Goal: Participate in discussion: Engage in conversation with other users on a specific topic

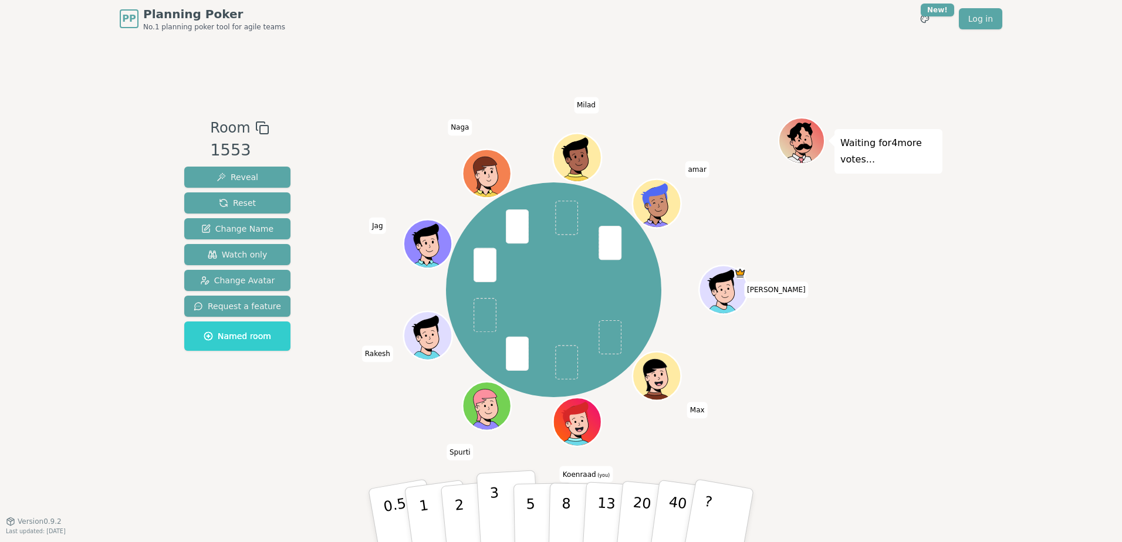
click at [496, 509] on p "3" at bounding box center [495, 517] width 13 height 64
click at [526, 512] on p "5" at bounding box center [531, 515] width 10 height 63
click at [492, 510] on p "3" at bounding box center [495, 517] width 13 height 64
click at [524, 520] on button "5" at bounding box center [543, 515] width 60 height 89
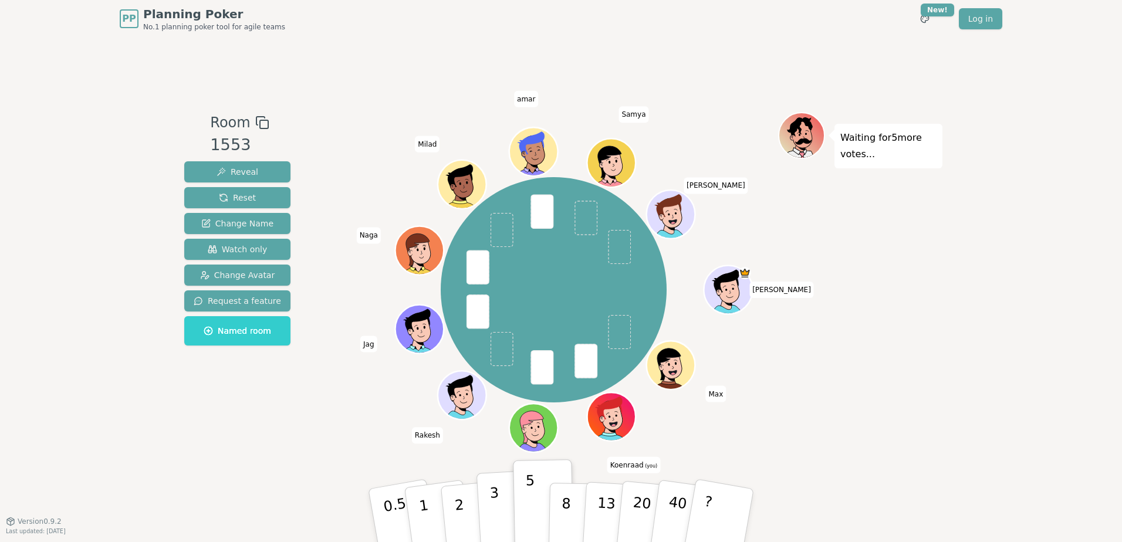
click at [509, 508] on button "3" at bounding box center [508, 516] width 64 height 92
click at [530, 500] on p "5" at bounding box center [531, 515] width 10 height 63
click at [510, 496] on button "3" at bounding box center [508, 516] width 64 height 92
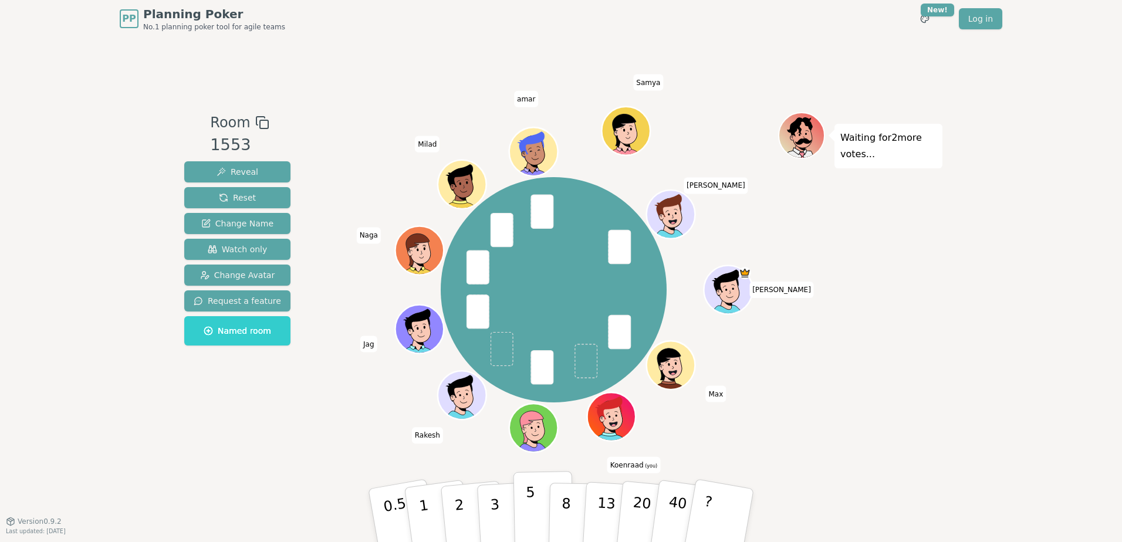
click at [532, 512] on p "5" at bounding box center [531, 515] width 10 height 63
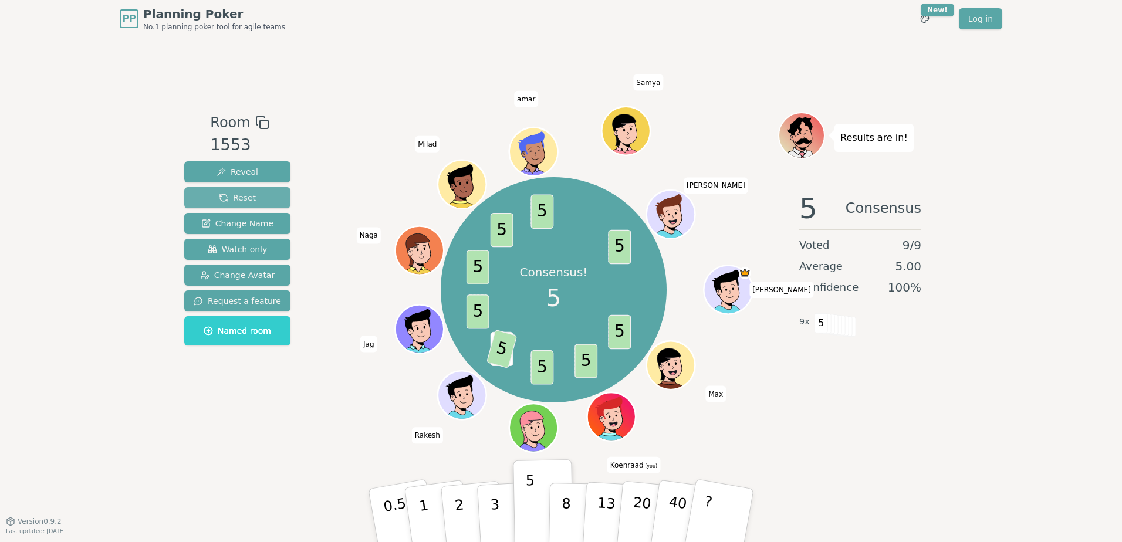
click at [266, 192] on button "Reset" at bounding box center [237, 197] width 106 height 21
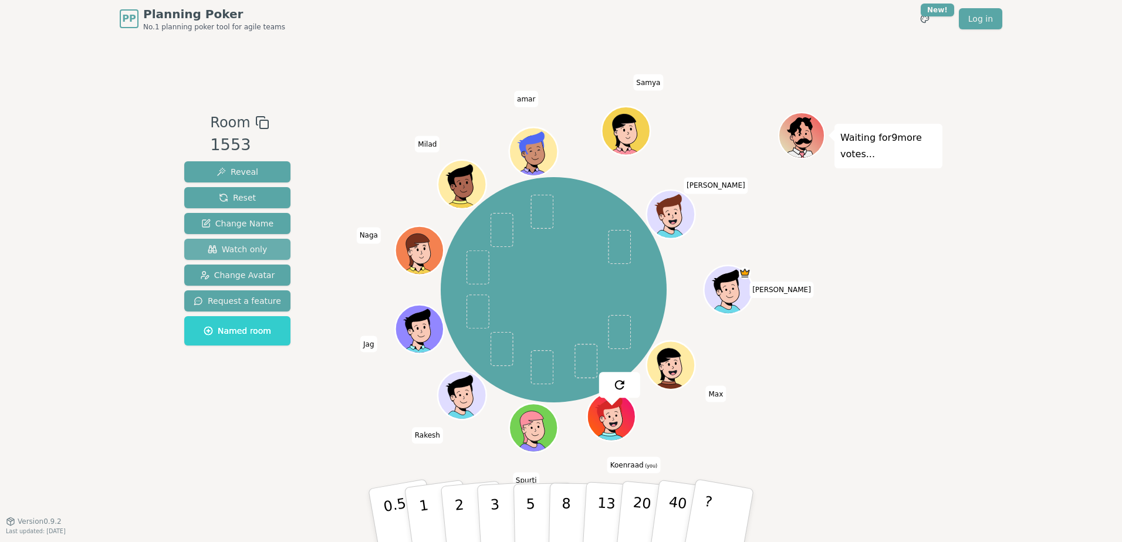
click at [236, 243] on span "Watch only" at bounding box center [238, 249] width 60 height 12
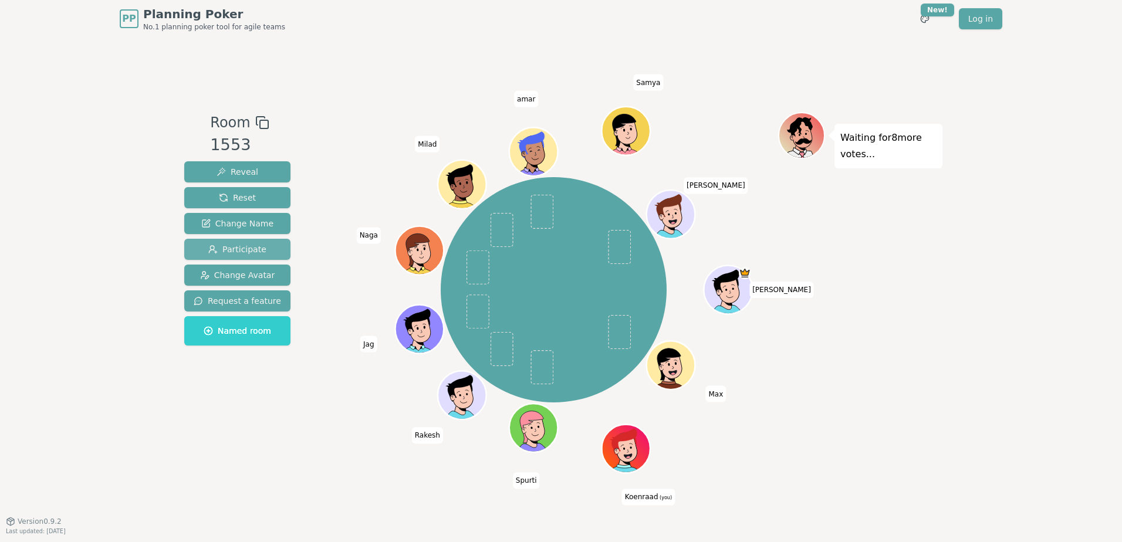
click at [248, 248] on span "Participate" at bounding box center [237, 249] width 58 height 12
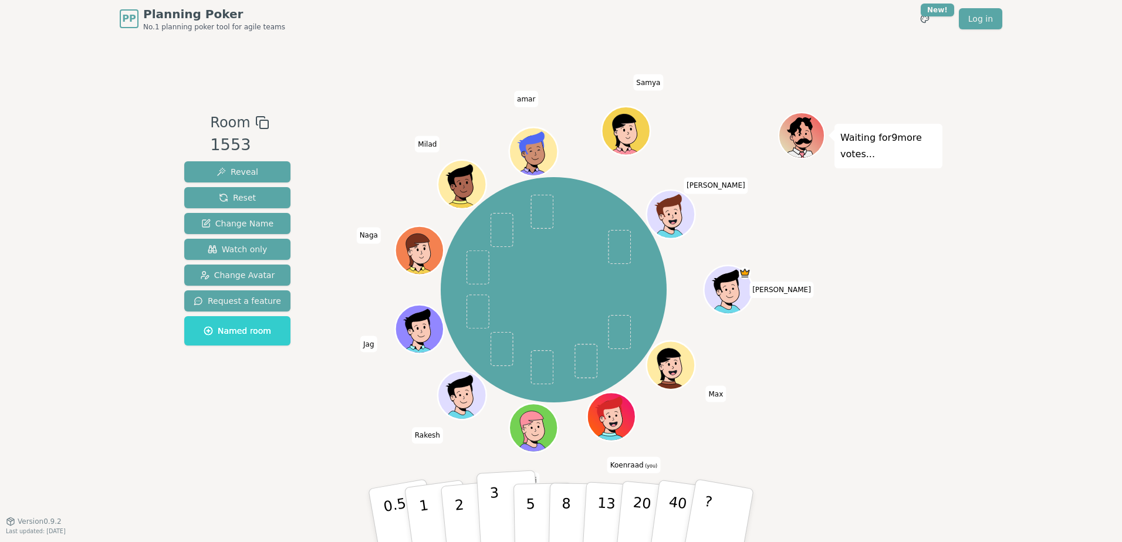
click at [498, 527] on p "3" at bounding box center [495, 517] width 13 height 64
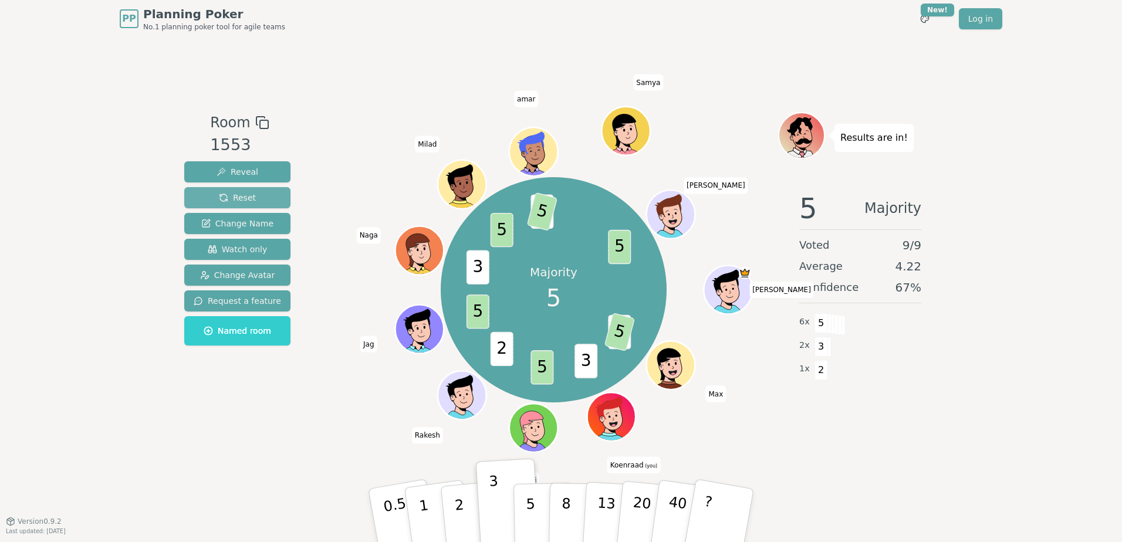
click at [250, 196] on span "Reset" at bounding box center [237, 198] width 37 height 12
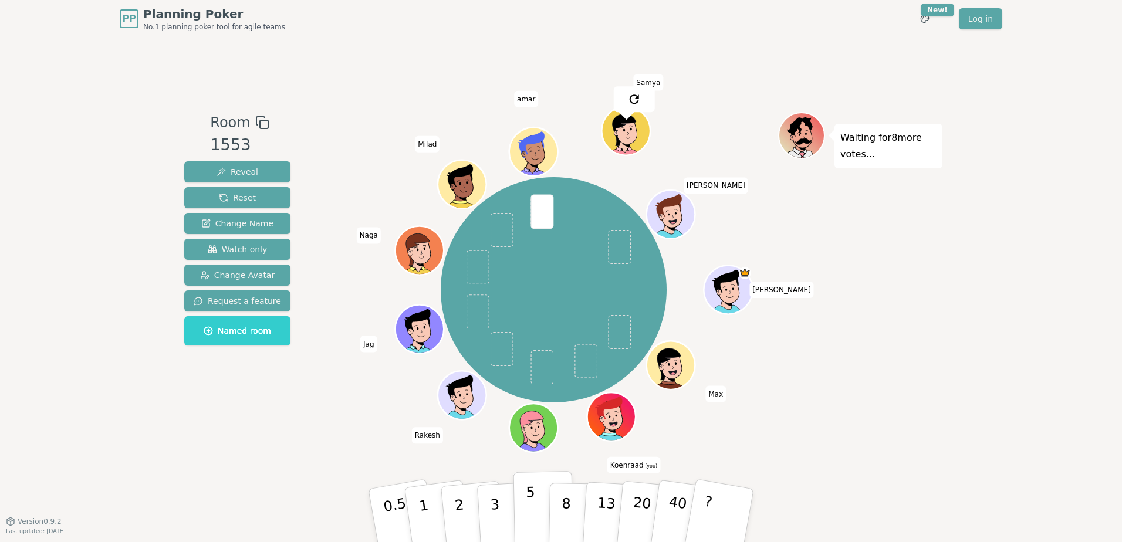
click at [534, 507] on button "5" at bounding box center [543, 515] width 60 height 89
